Goal: Task Accomplishment & Management: Use online tool/utility

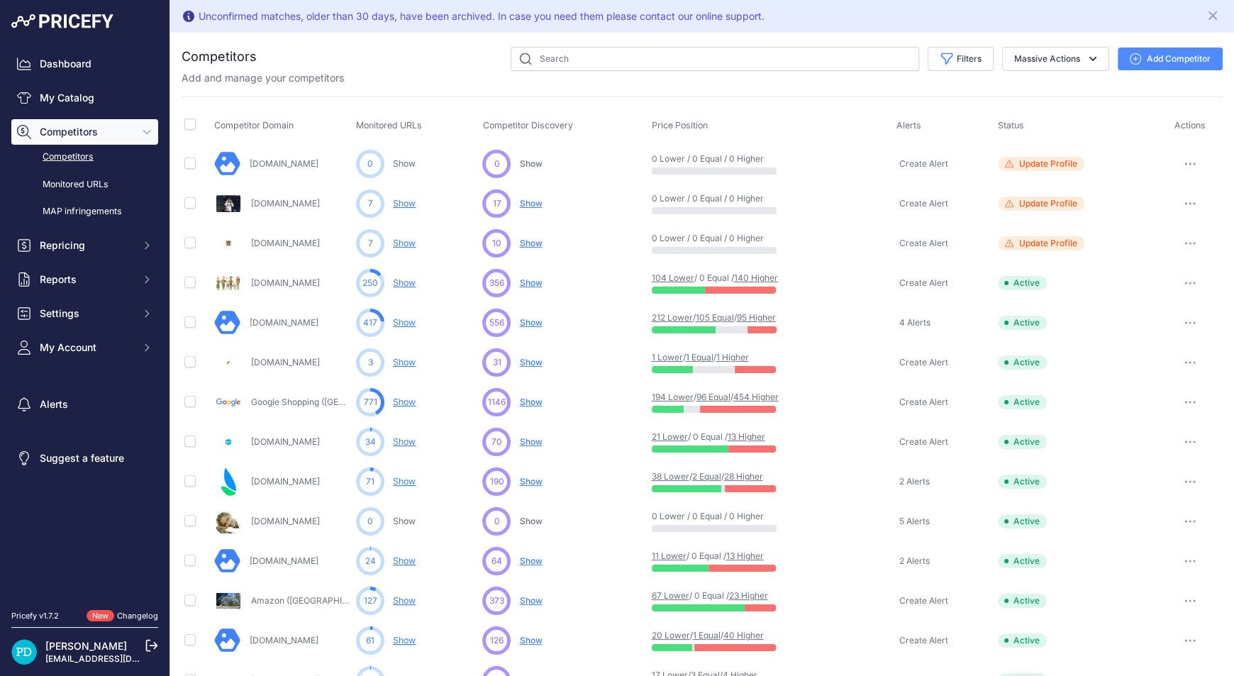
click at [664, 318] on link "212 Lower" at bounding box center [672, 317] width 41 height 11
click at [528, 318] on span "Show" at bounding box center [530, 322] width 23 height 11
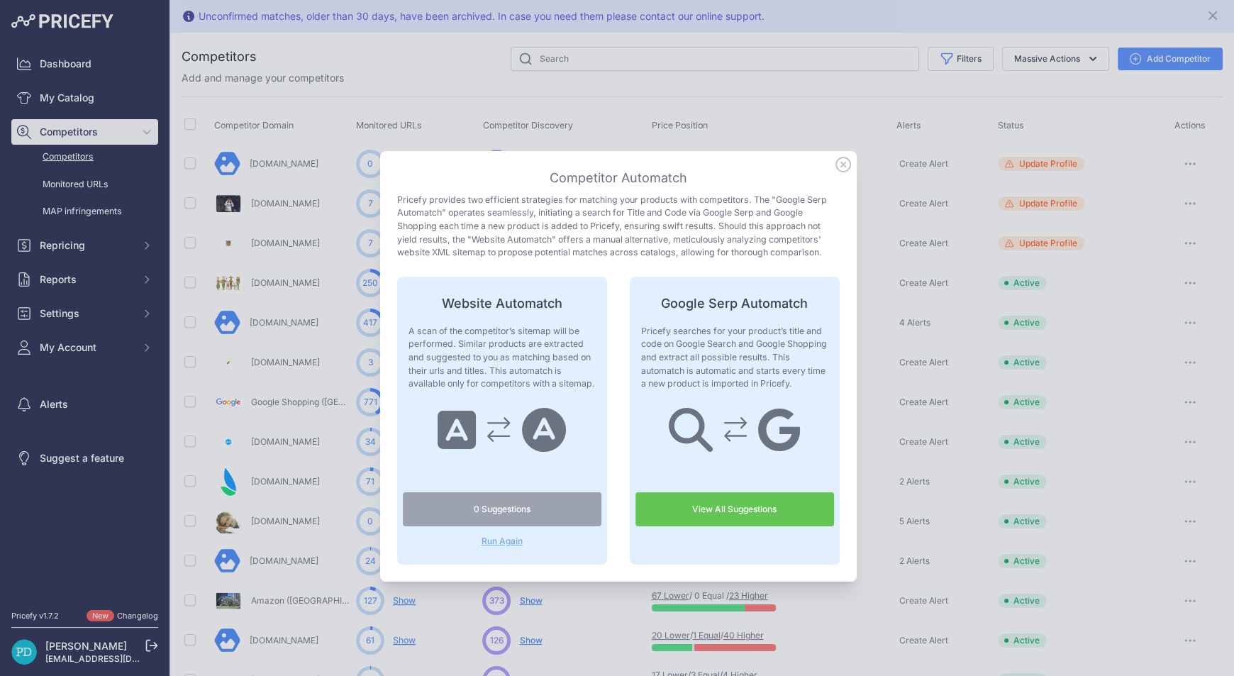
click at [837, 167] on icon at bounding box center [843, 165] width 16 height 16
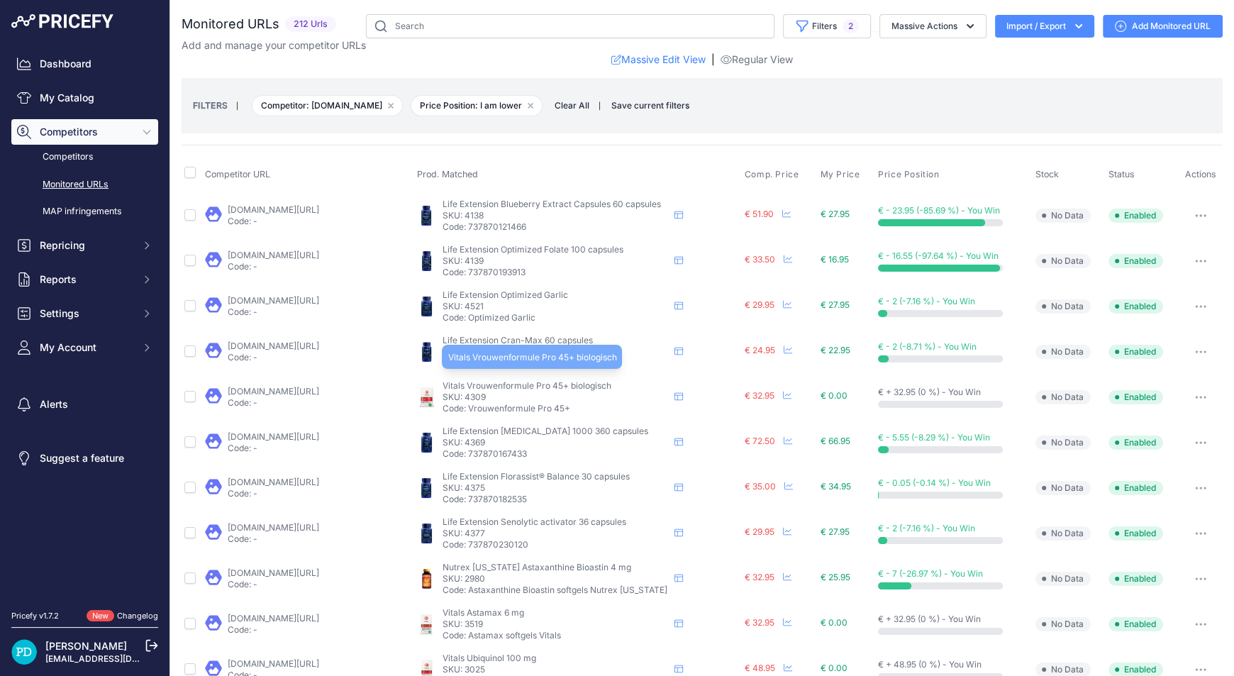
click at [488, 384] on span "Vitals Vrouwenformule Pro 45+ biologisch" at bounding box center [526, 385] width 169 height 11
copy div "Vitals Vrouwenformule Pro 45+ biologisch"
drag, startPoint x: 455, startPoint y: 609, endPoint x: 552, endPoint y: 606, distance: 97.2
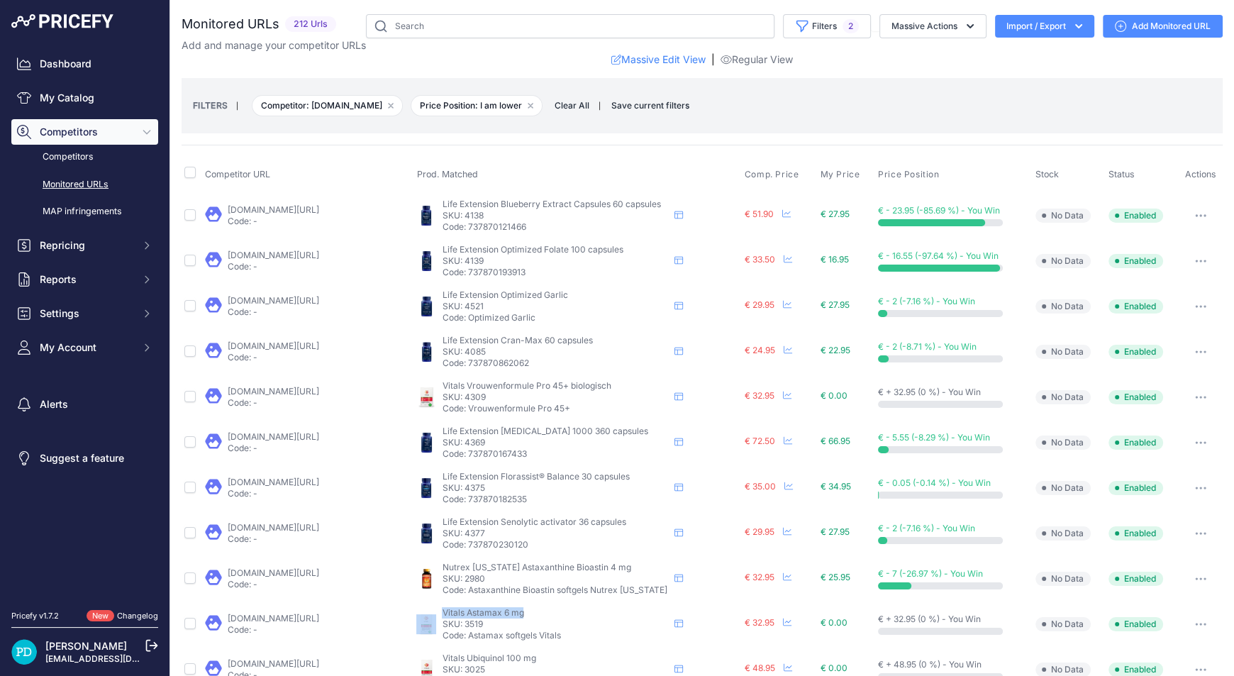
click at [552, 607] on div "Vitals Astamax 6 mg Vitals Astamax 6 mg Vitals Astamax 6 mg" at bounding box center [577, 624] width 322 height 34
click at [486, 607] on span "Vitals Astamax 6 mg" at bounding box center [483, 612] width 82 height 11
drag, startPoint x: 530, startPoint y: 615, endPoint x: 442, endPoint y: 609, distance: 88.1
click at [442, 610] on p "Vitals Astamax 6 mg" at bounding box center [555, 612] width 227 height 11
drag, startPoint x: 457, startPoint y: 604, endPoint x: 508, endPoint y: 412, distance: 198.6
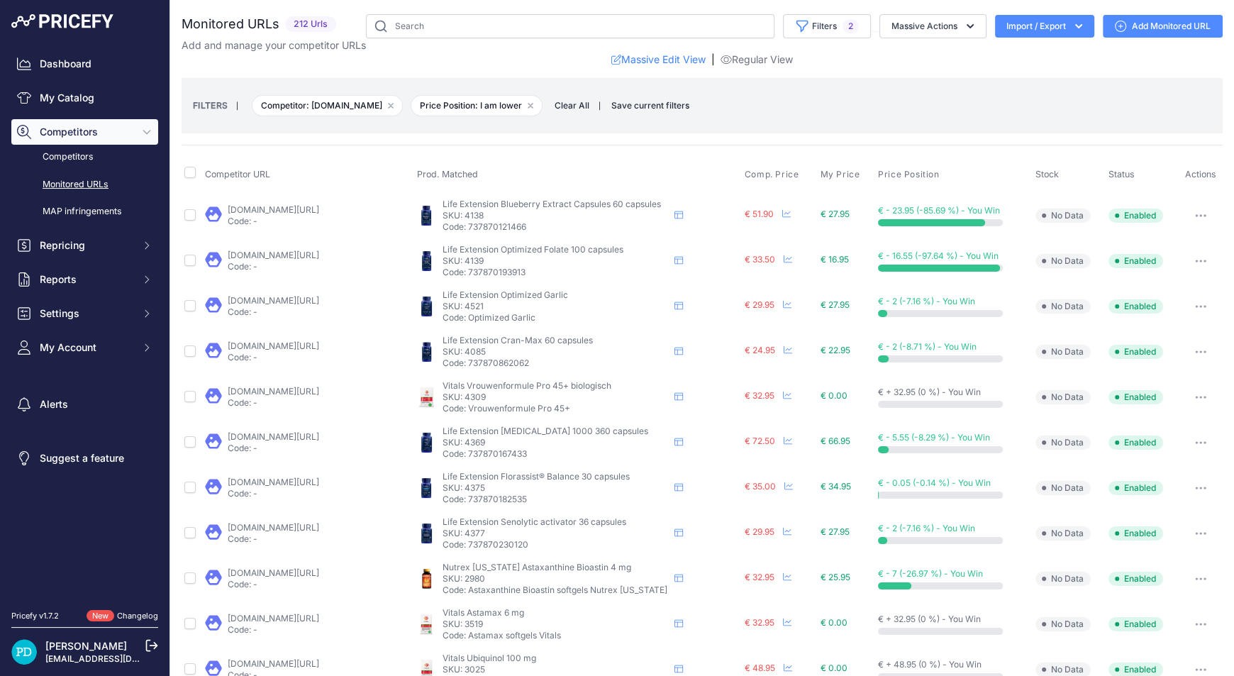
click at [508, 412] on p "Code: Vrouwenformule Pro 45+" at bounding box center [555, 408] width 227 height 11
click at [510, 607] on span "Vitals Astamax 6 mg" at bounding box center [483, 612] width 82 height 11
click at [509, 607] on span "Vitals Astamax 6 mg" at bounding box center [483, 612] width 82 height 11
copy div "Vitals Astamax 6 mg"
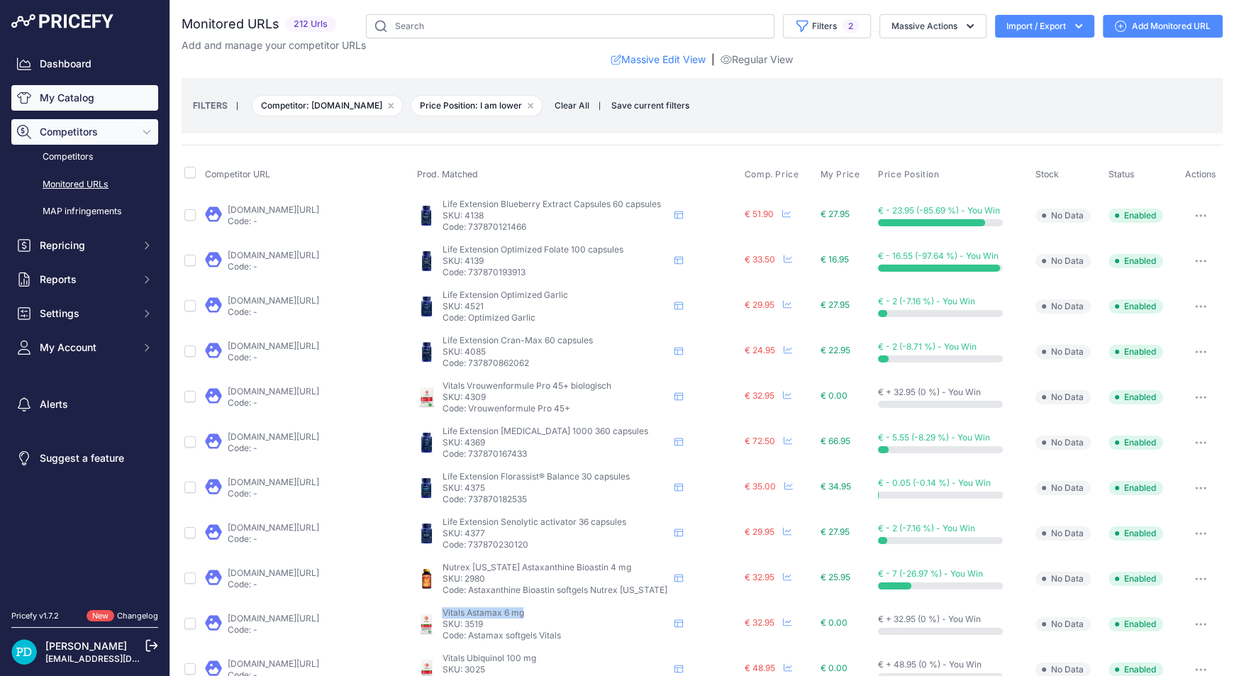
click at [134, 96] on link "My Catalog" at bounding box center [84, 98] width 147 height 26
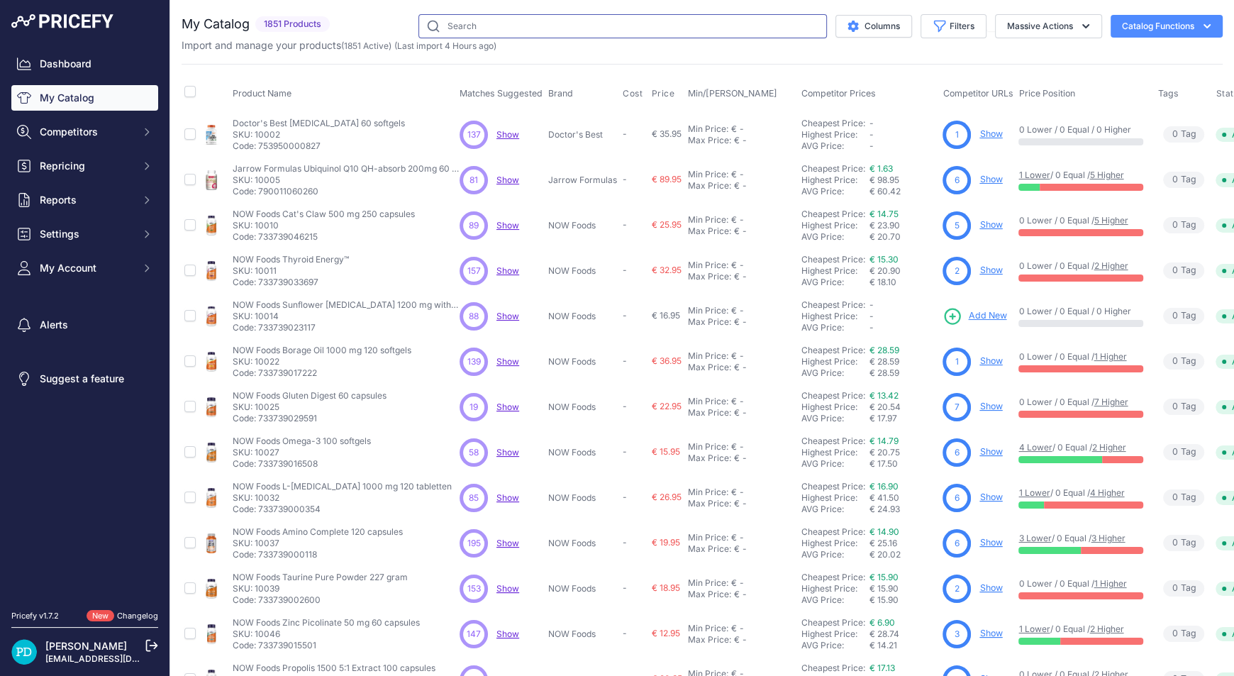
click at [447, 31] on input "text" at bounding box center [622, 26] width 408 height 24
paste input "Vitals Astamax 6 mg"
type input "Vitals Astamax 6 mg"
click at [88, 267] on span "My Account" at bounding box center [86, 268] width 93 height 14
click at [62, 290] on link "Profile" at bounding box center [84, 293] width 147 height 25
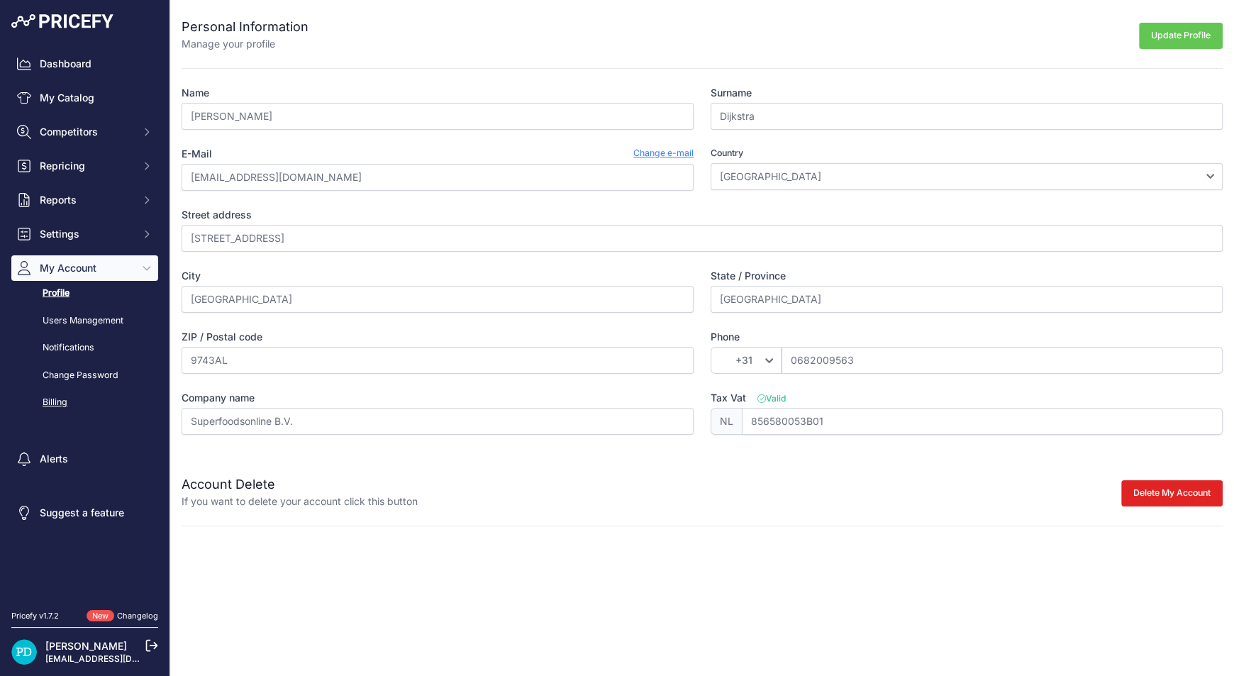
click at [66, 401] on link "Billing" at bounding box center [84, 402] width 147 height 25
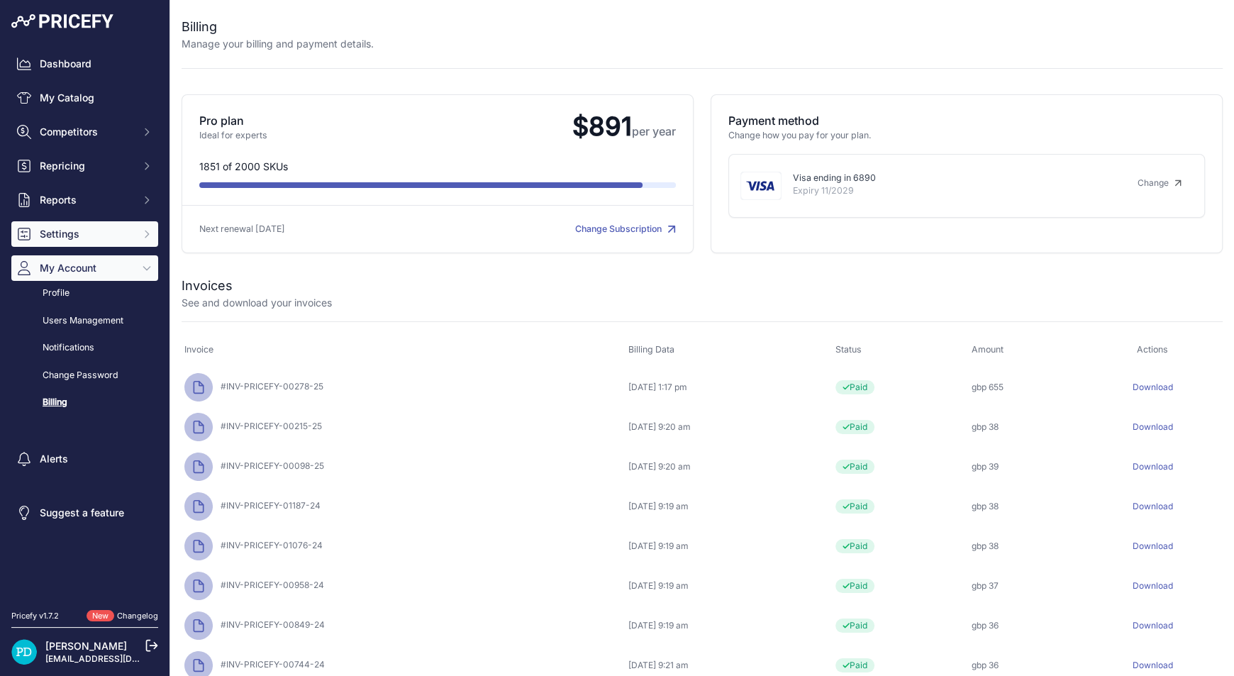
click at [93, 233] on span "Settings" at bounding box center [86, 234] width 93 height 14
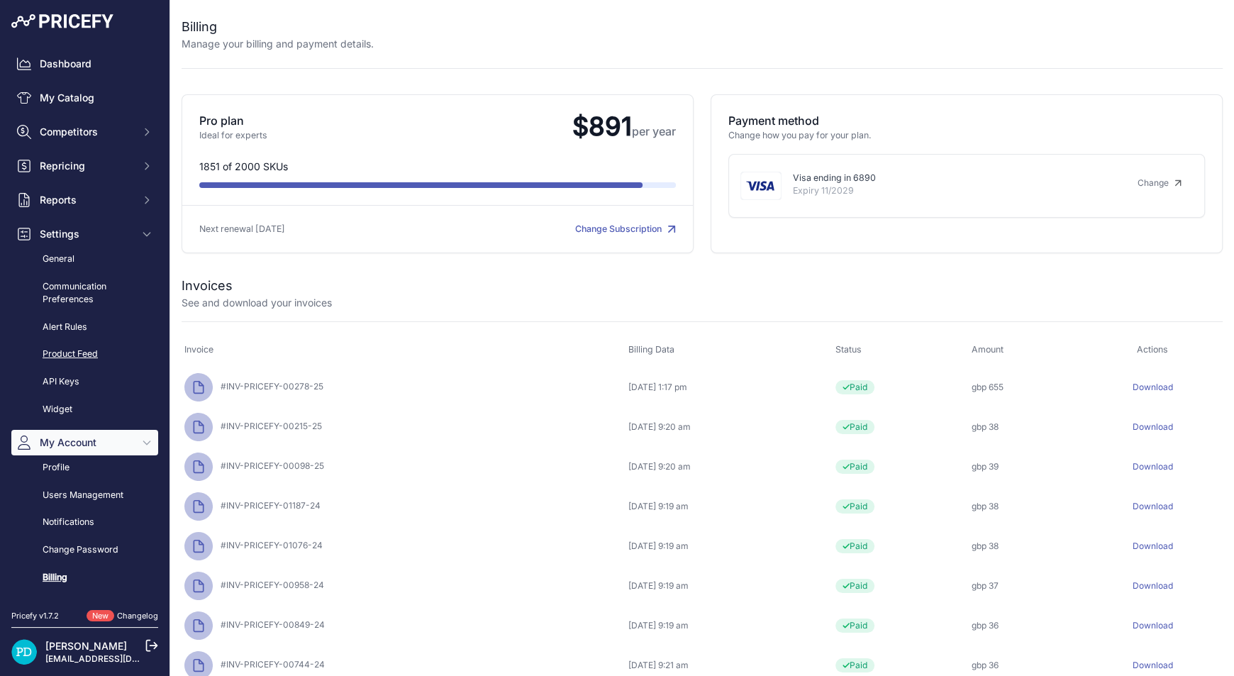
click at [83, 345] on link "Product Feed" at bounding box center [84, 354] width 147 height 25
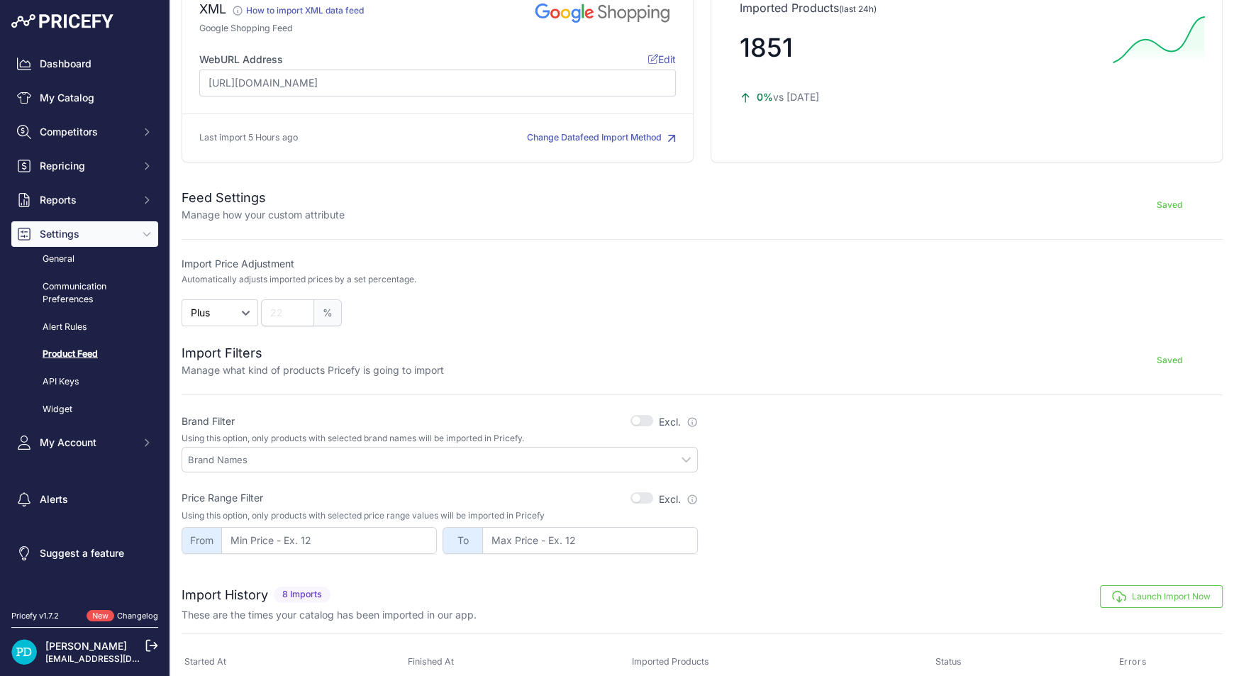
scroll to position [284, 0]
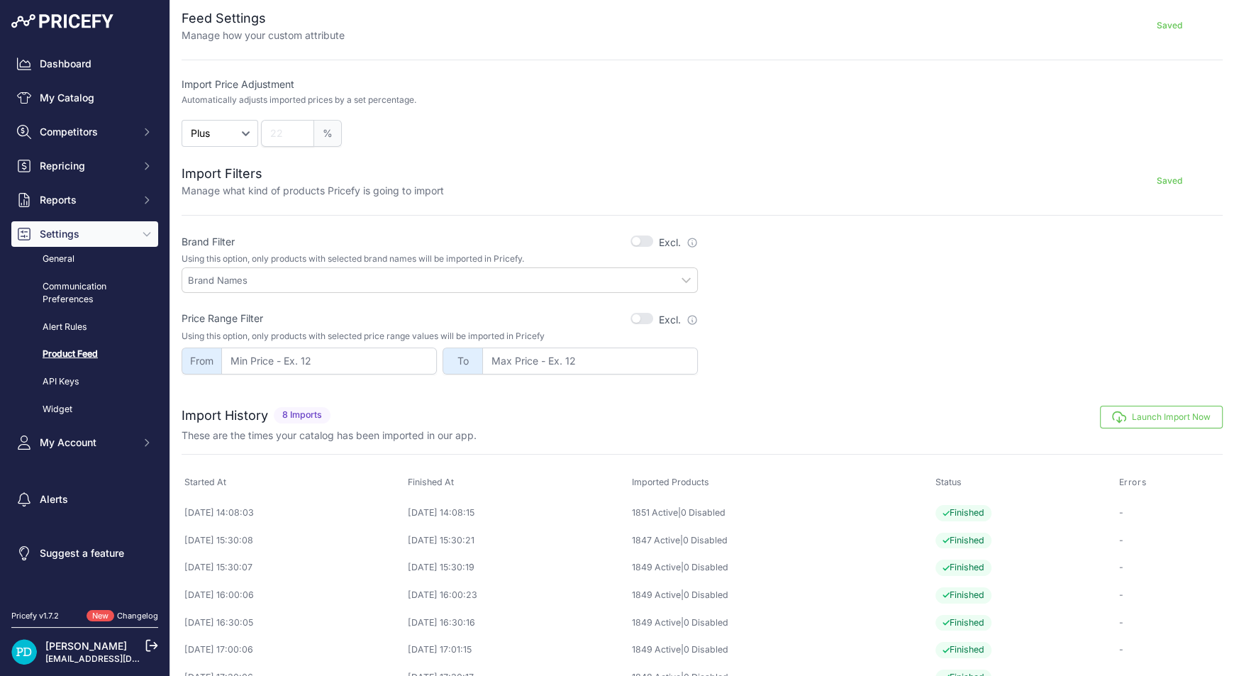
click at [1145, 407] on button "Launch Import Now" at bounding box center [1161, 417] width 123 height 23
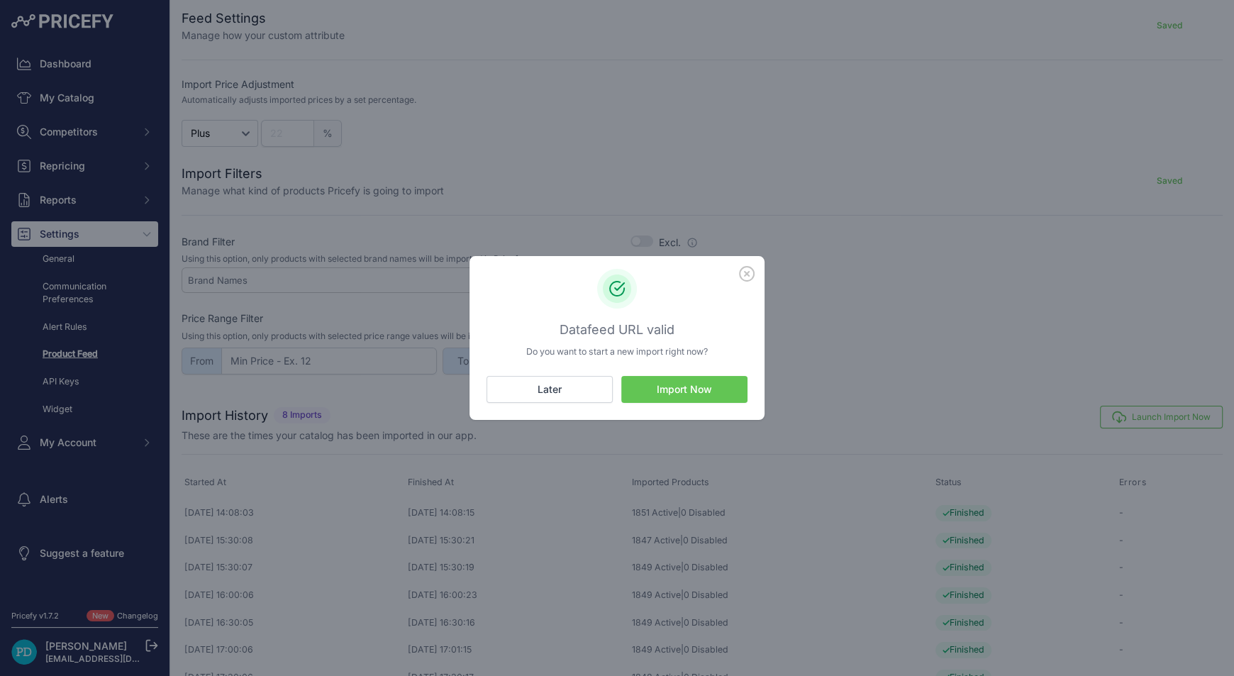
click at [713, 384] on button "Import Now" at bounding box center [684, 389] width 126 height 27
